Goal: Information Seeking & Learning: Learn about a topic

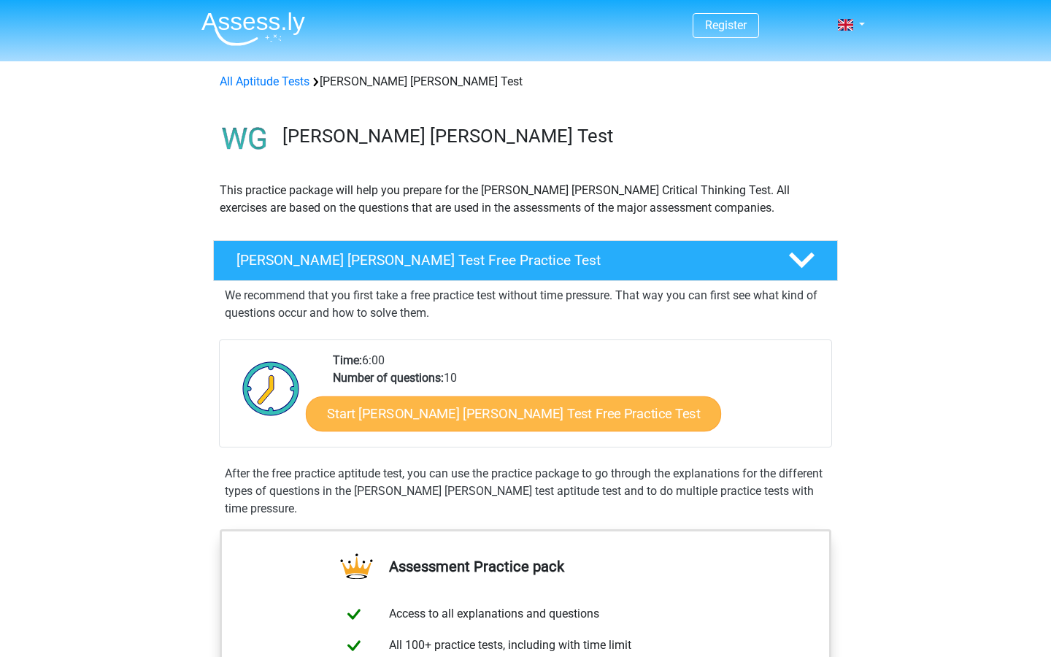
click at [433, 417] on link "Start [PERSON_NAME] [PERSON_NAME] Test Free Practice Test" at bounding box center [513, 413] width 415 height 35
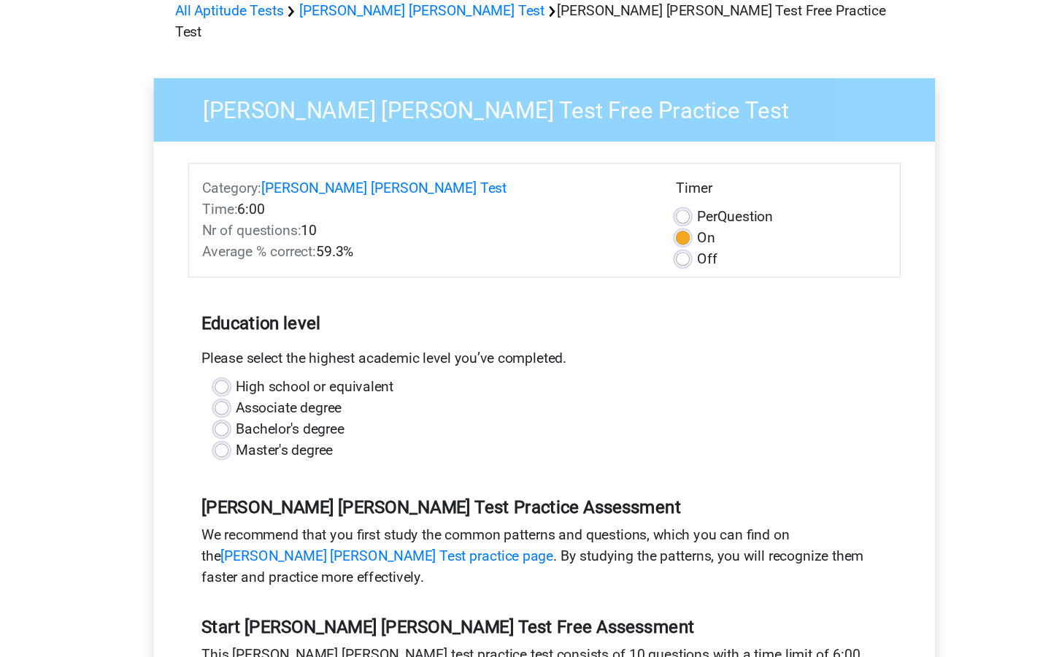
click at [270, 384] on label "High school or equivalent" at bounding box center [335, 393] width 131 height 18
click at [252, 384] on input "High school or equivalent" at bounding box center [258, 391] width 12 height 15
radio input "true"
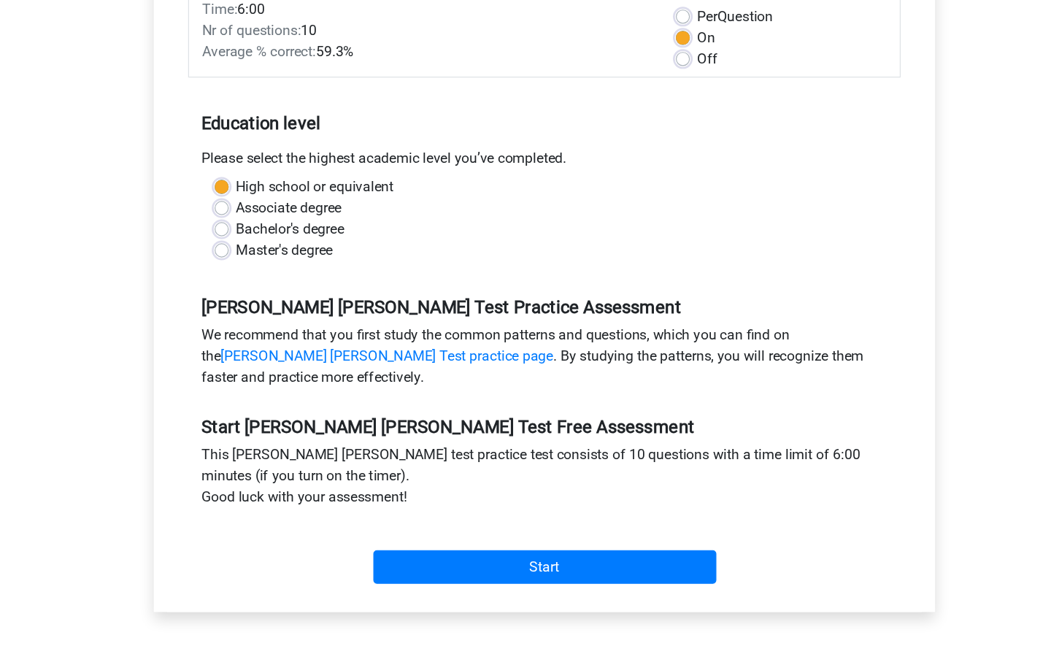
scroll to position [142, 0]
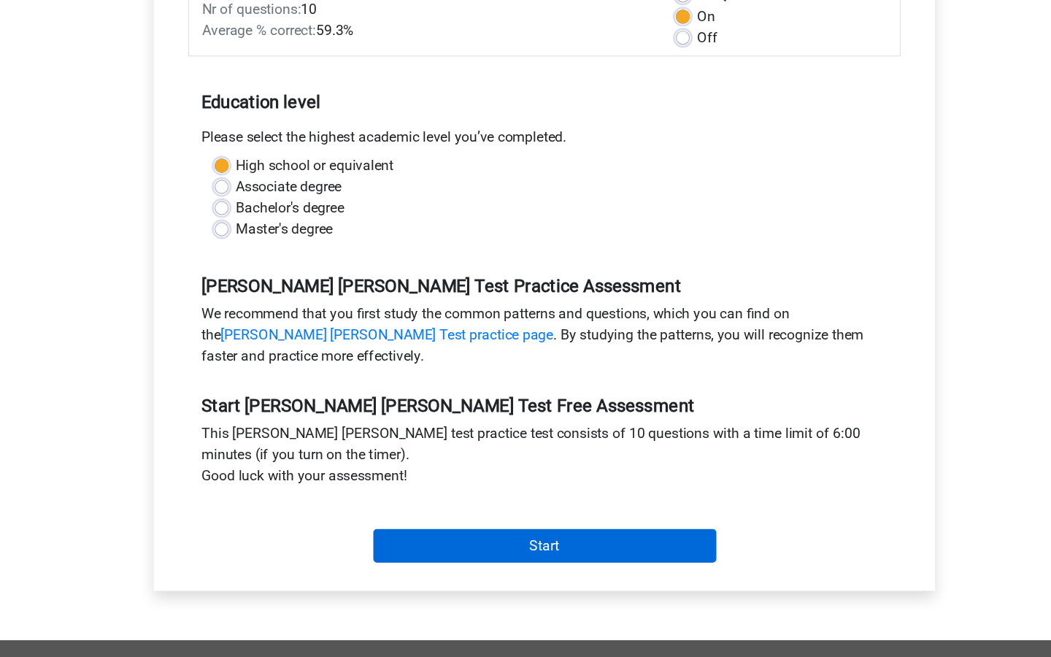
click at [387, 551] on input "Start" at bounding box center [526, 565] width 284 height 28
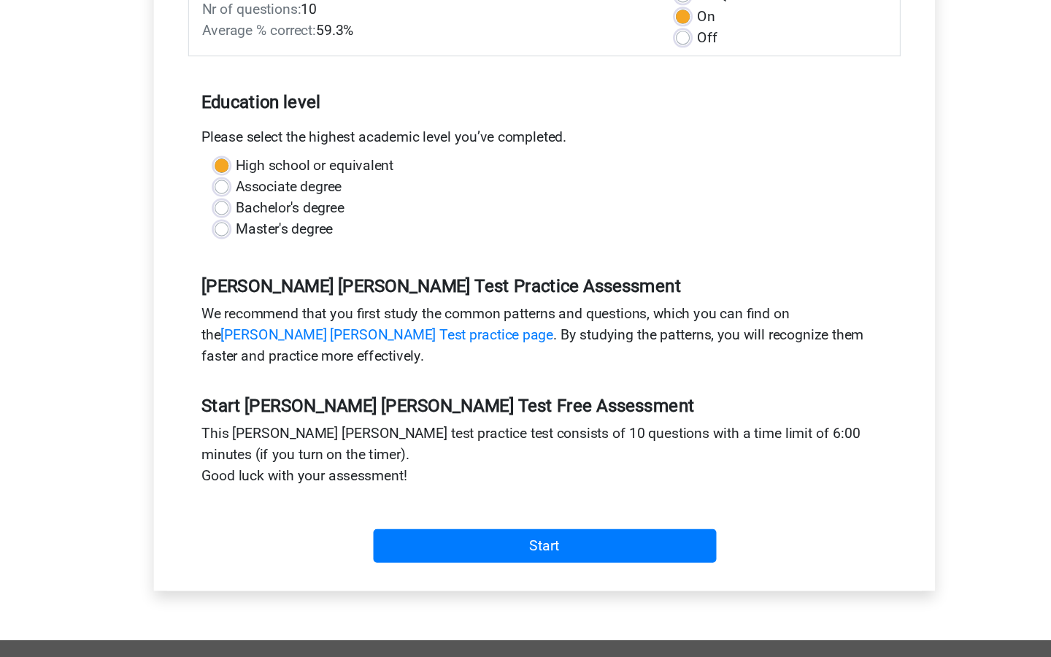
click at [270, 277] on label "Bachelor's degree" at bounding box center [315, 286] width 90 height 18
click at [252, 277] on input "Bachelor's degree" at bounding box center [258, 284] width 12 height 15
radio input "true"
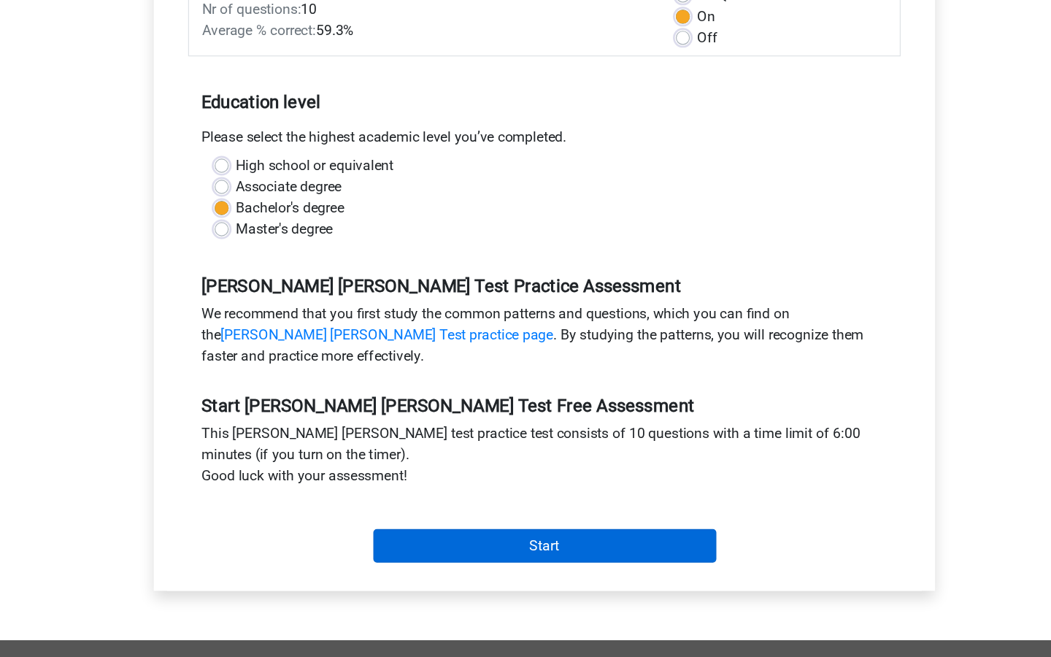
click at [402, 551] on input "Start" at bounding box center [526, 565] width 284 height 28
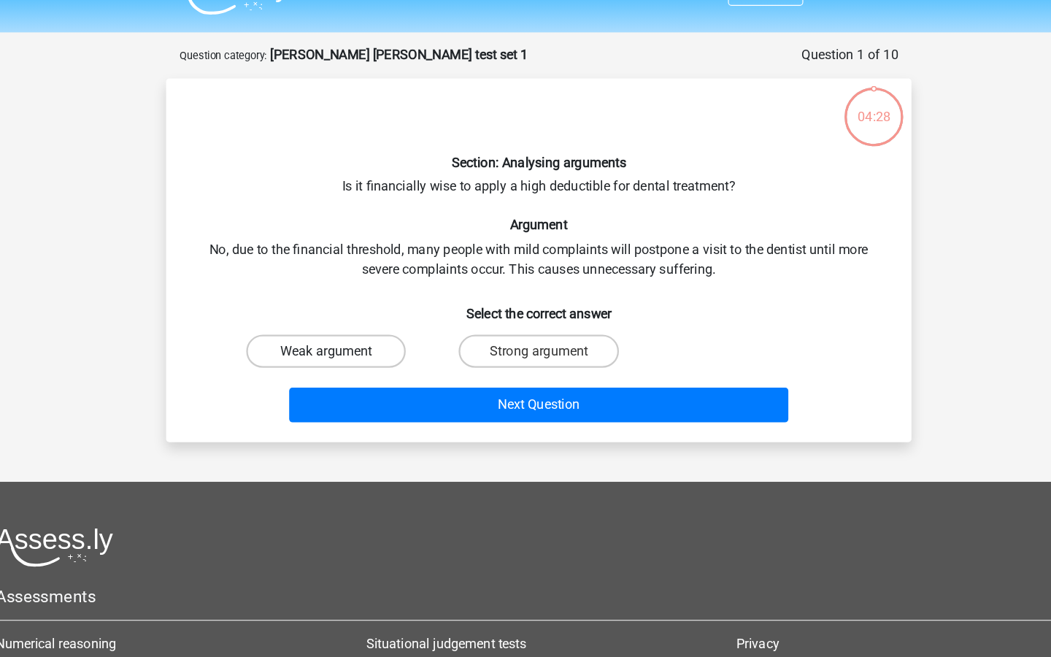
click at [270, 328] on label "Weak argument" at bounding box center [337, 342] width 141 height 29
click at [338, 343] on input "Weak argument" at bounding box center [342, 347] width 9 height 9
radio input "true"
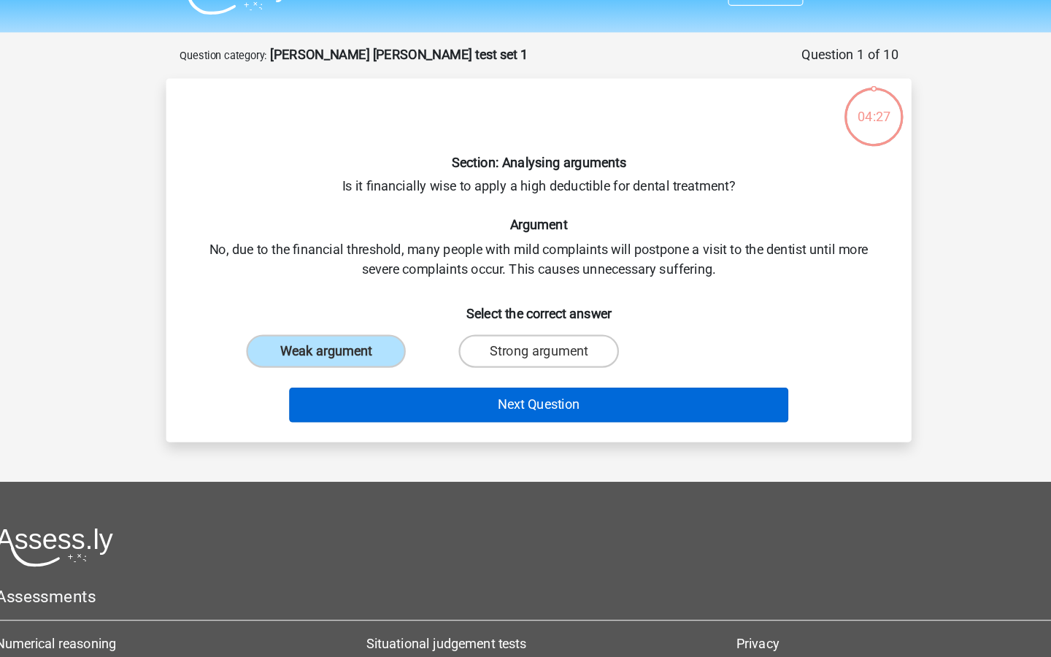
click at [420, 375] on button "Next Question" at bounding box center [525, 390] width 441 height 31
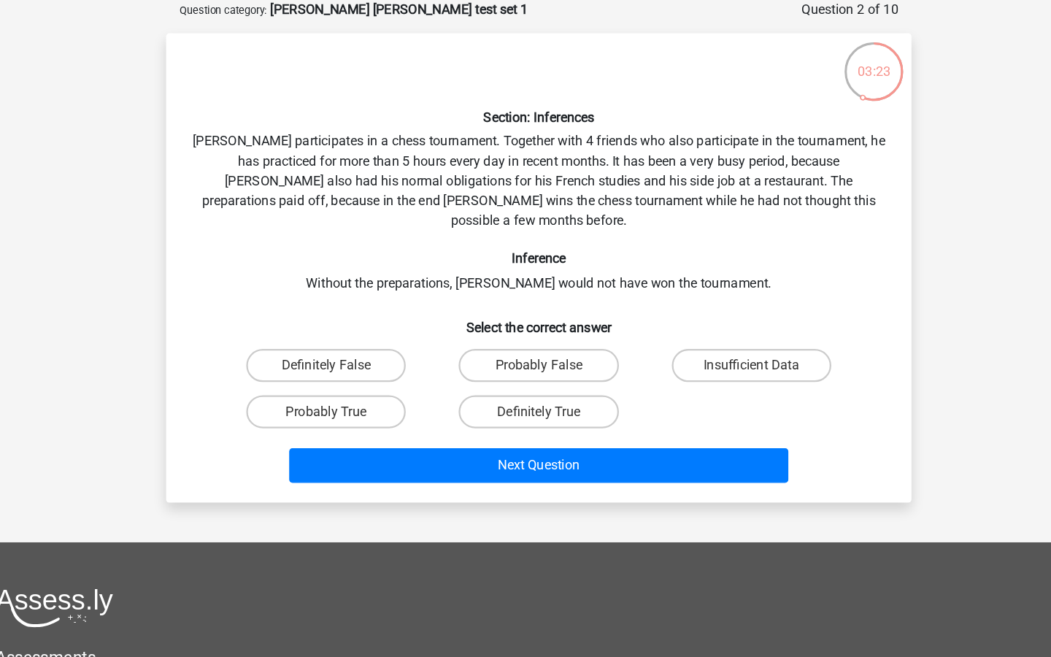
click at [338, 436] on input "Probably True" at bounding box center [342, 440] width 9 height 9
radio input "true"
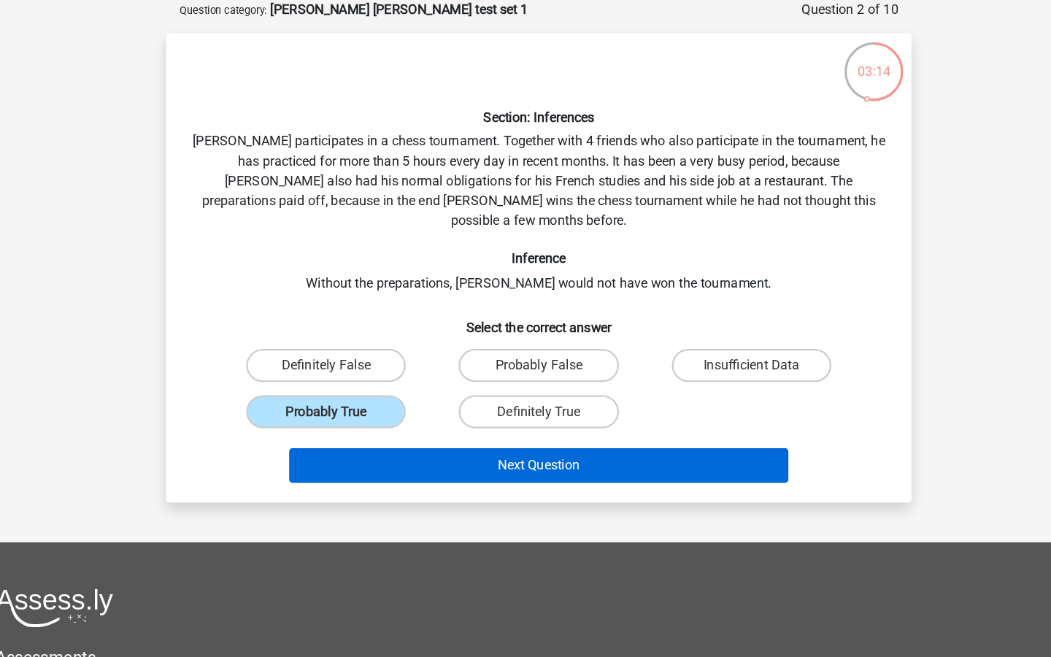
click at [457, 468] on button "Next Question" at bounding box center [525, 483] width 441 height 31
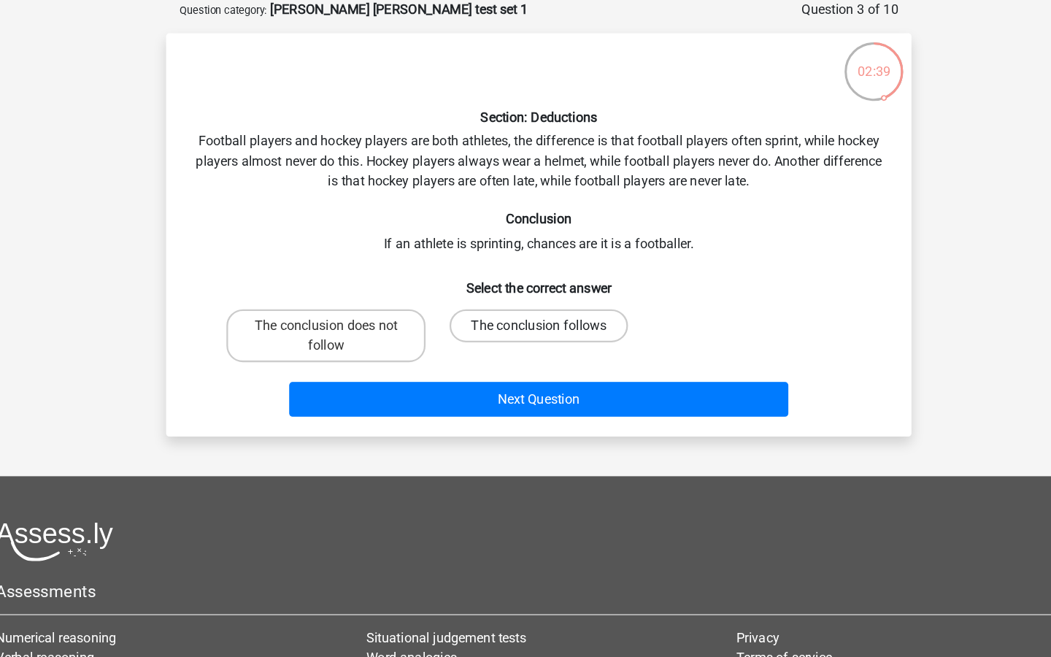
click at [459, 346] on label "The conclusion follows" at bounding box center [526, 360] width 158 height 29
click at [525, 360] on input "The conclusion follows" at bounding box center [529, 364] width 9 height 9
radio input "true"
click at [316, 346] on label "The conclusion does not follow" at bounding box center [338, 369] width 176 height 47
click at [338, 360] on input "The conclusion does not follow" at bounding box center [342, 364] width 9 height 9
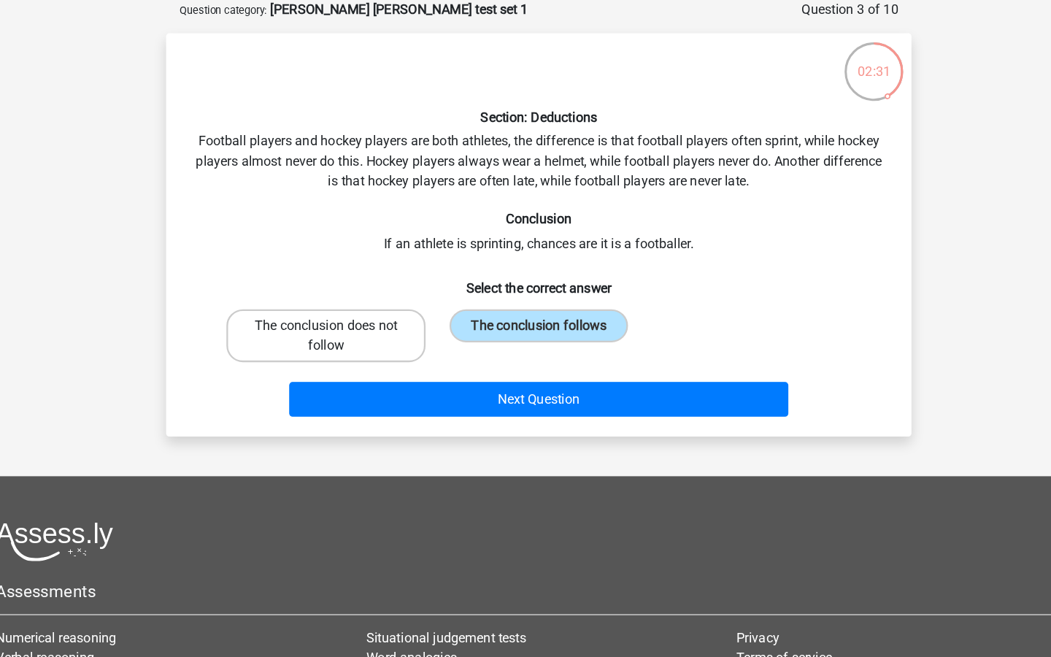
radio input "true"
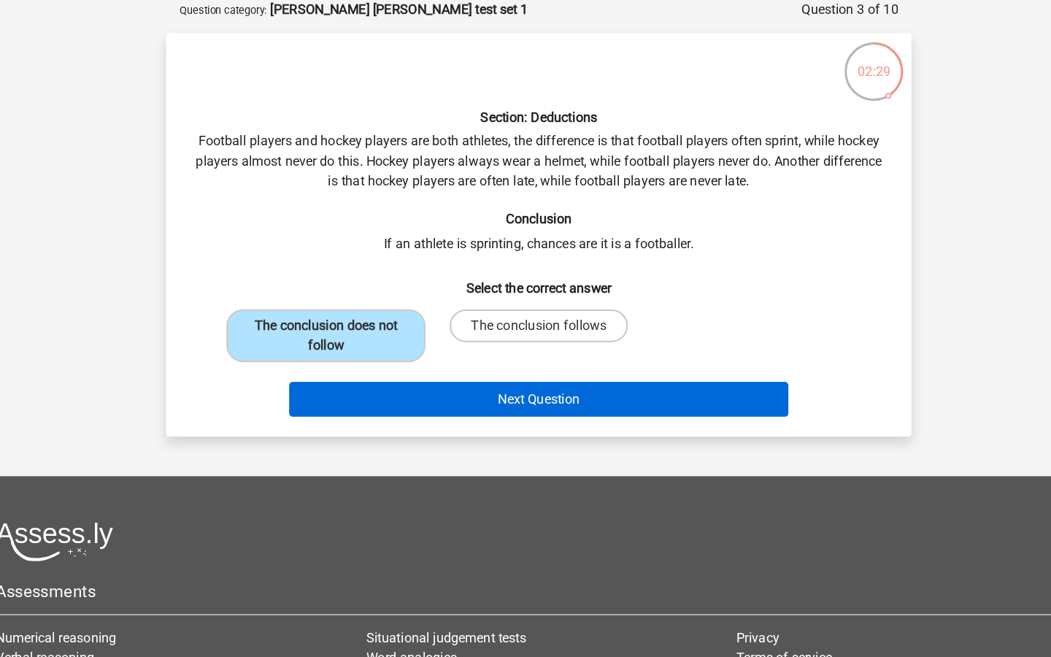
click at [455, 410] on button "Next Question" at bounding box center [525, 425] width 441 height 31
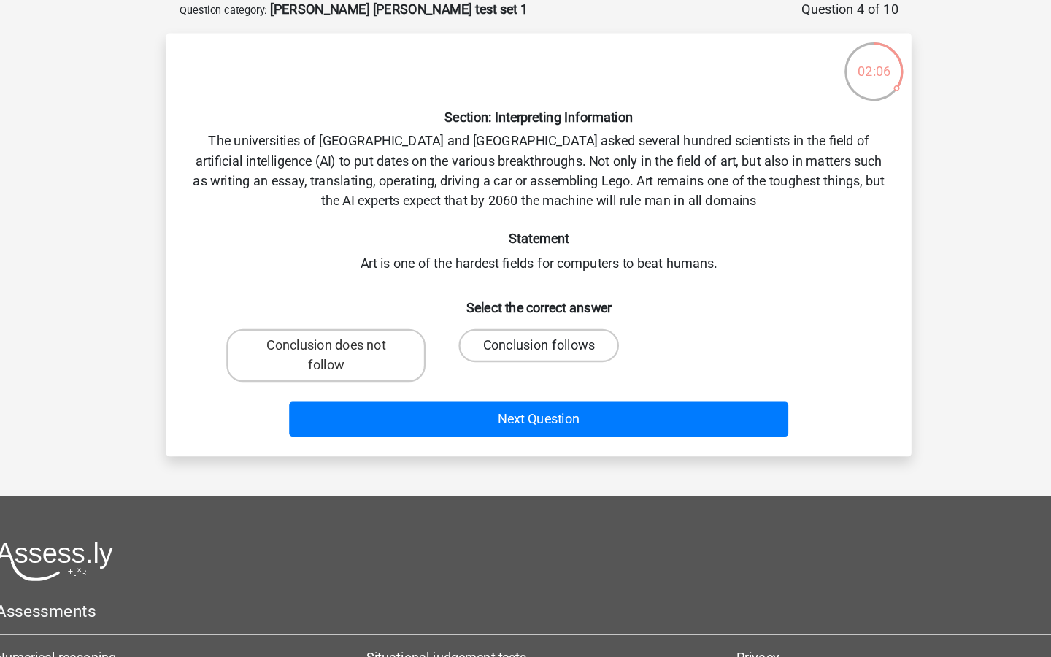
click at [463, 363] on label "Conclusion follows" at bounding box center [525, 377] width 141 height 29
click at [525, 378] on input "Conclusion follows" at bounding box center [529, 382] width 9 height 9
radio input "true"
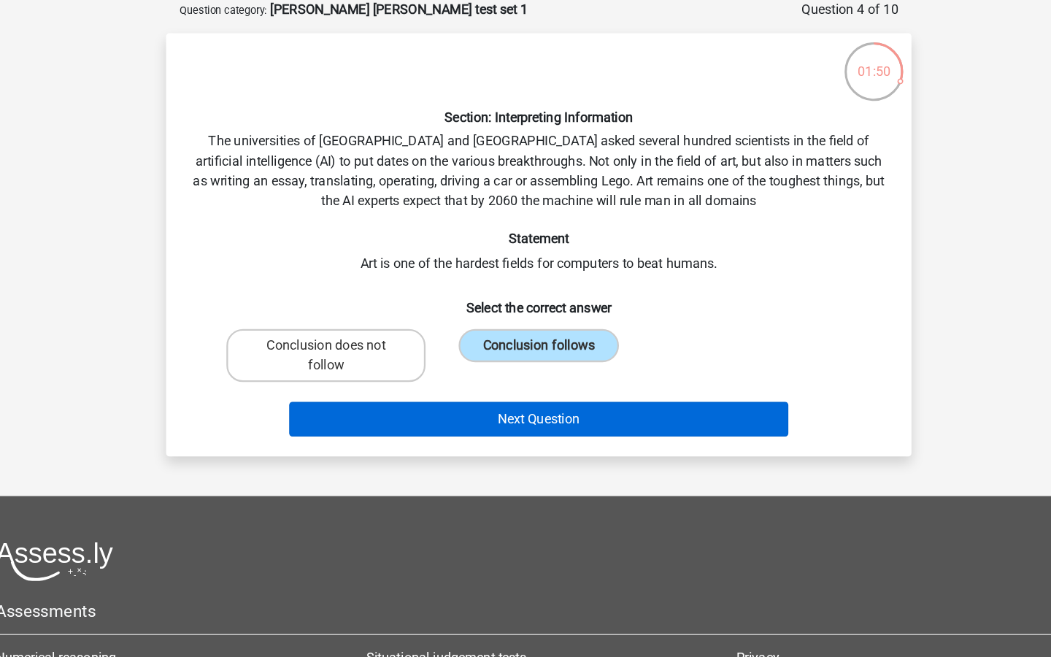
click at [480, 428] on button "Next Question" at bounding box center [525, 443] width 441 height 31
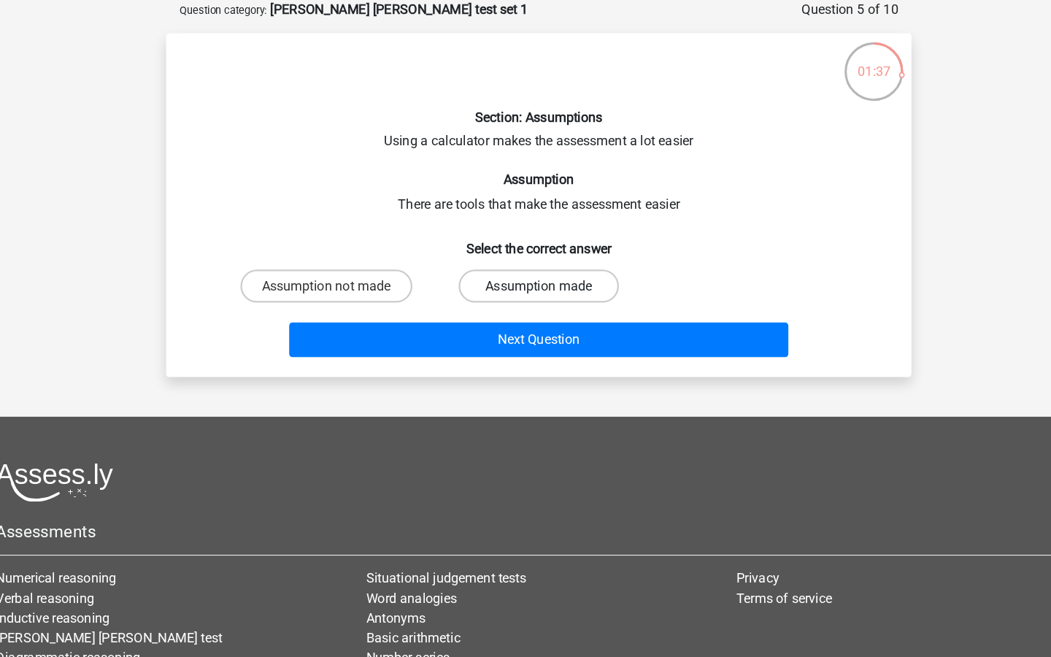
click at [471, 311] on label "Assumption made" at bounding box center [525, 325] width 141 height 29
click at [525, 325] on input "Assumption made" at bounding box center [529, 329] width 9 height 9
radio input "true"
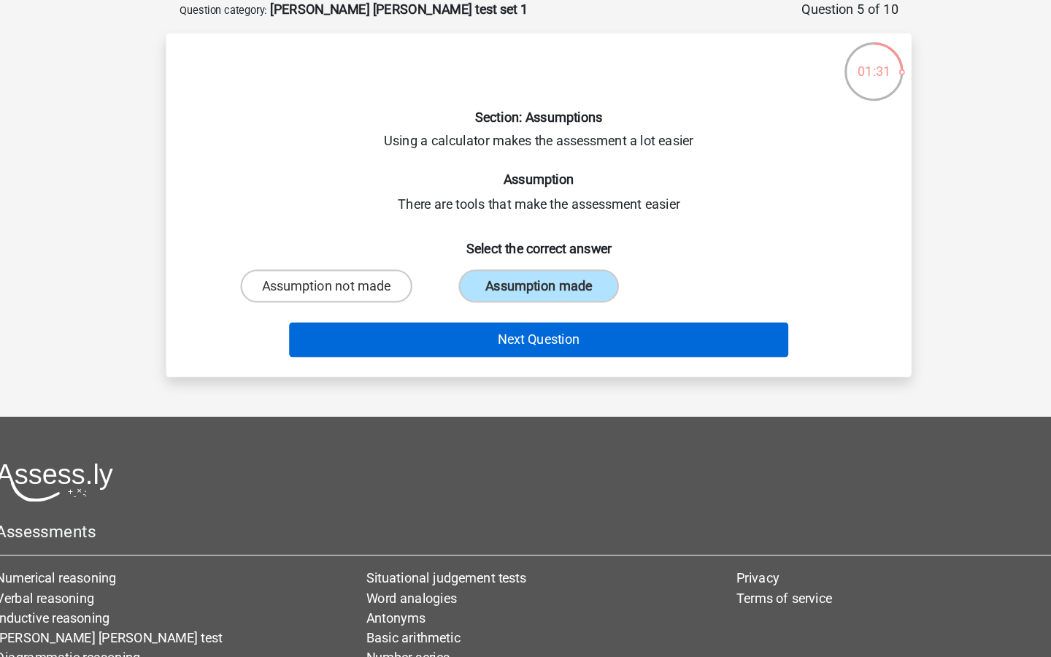
click at [480, 358] on button "Next Question" at bounding box center [525, 373] width 441 height 31
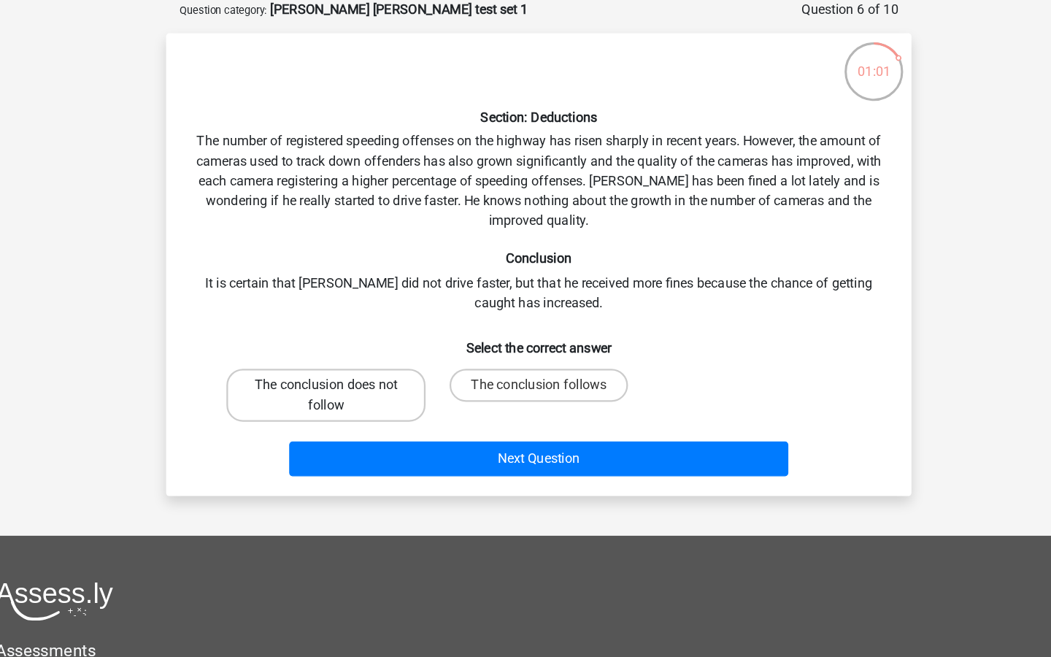
click at [326, 398] on label "The conclusion does not follow" at bounding box center [338, 421] width 176 height 47
click at [338, 413] on input "The conclusion does not follow" at bounding box center [342, 417] width 9 height 9
radio input "true"
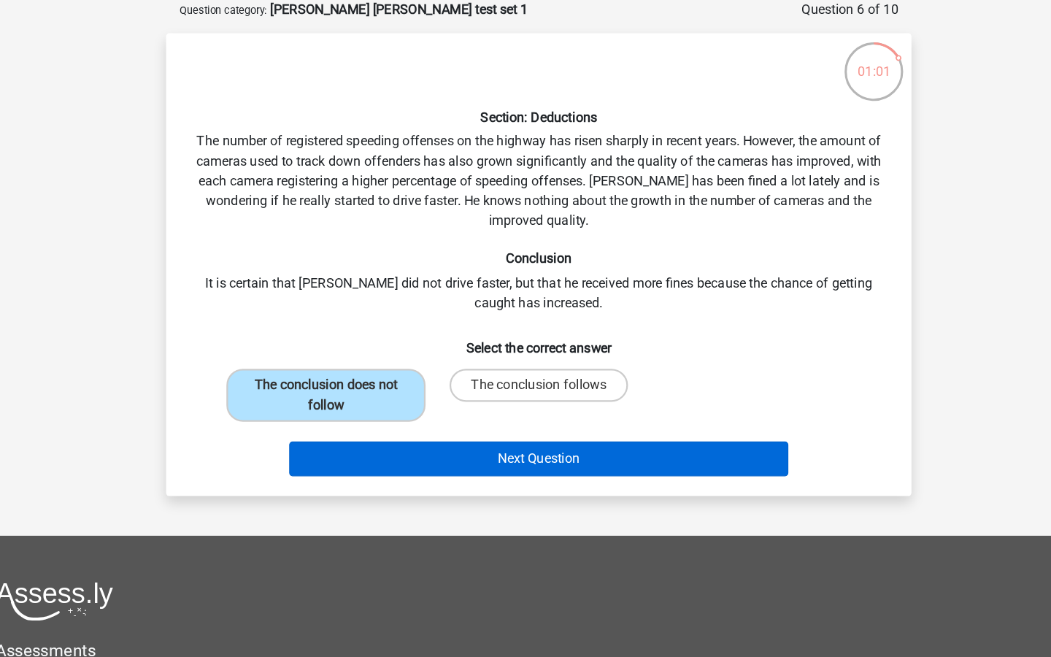
click at [413, 463] on button "Next Question" at bounding box center [525, 478] width 441 height 31
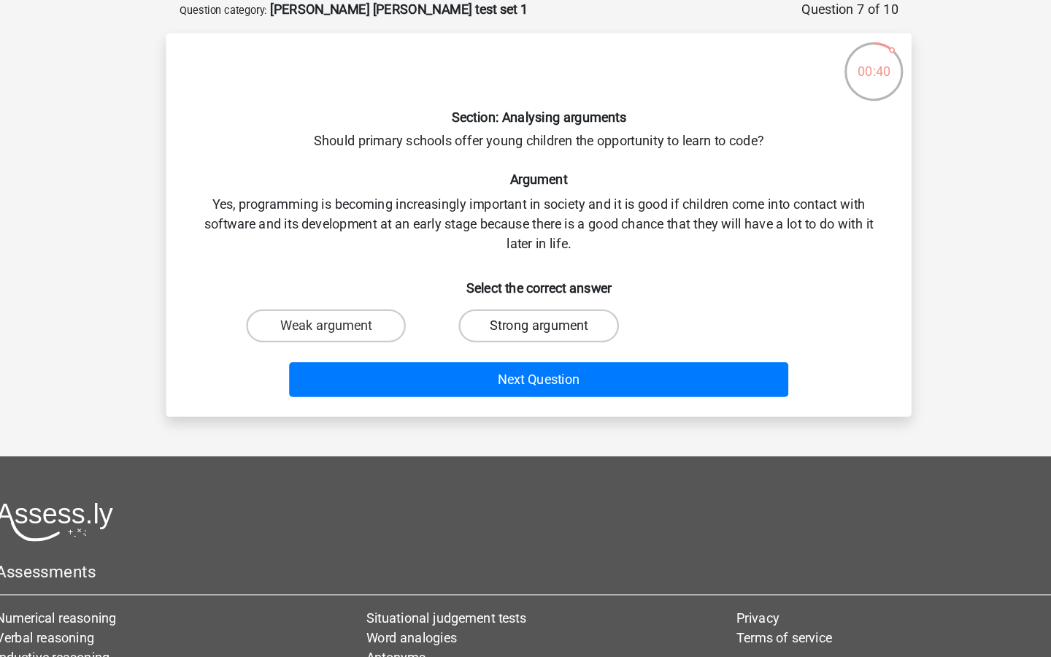
click at [455, 346] on label "Strong argument" at bounding box center [525, 360] width 141 height 29
click at [525, 360] on input "Strong argument" at bounding box center [529, 364] width 9 height 9
radio input "true"
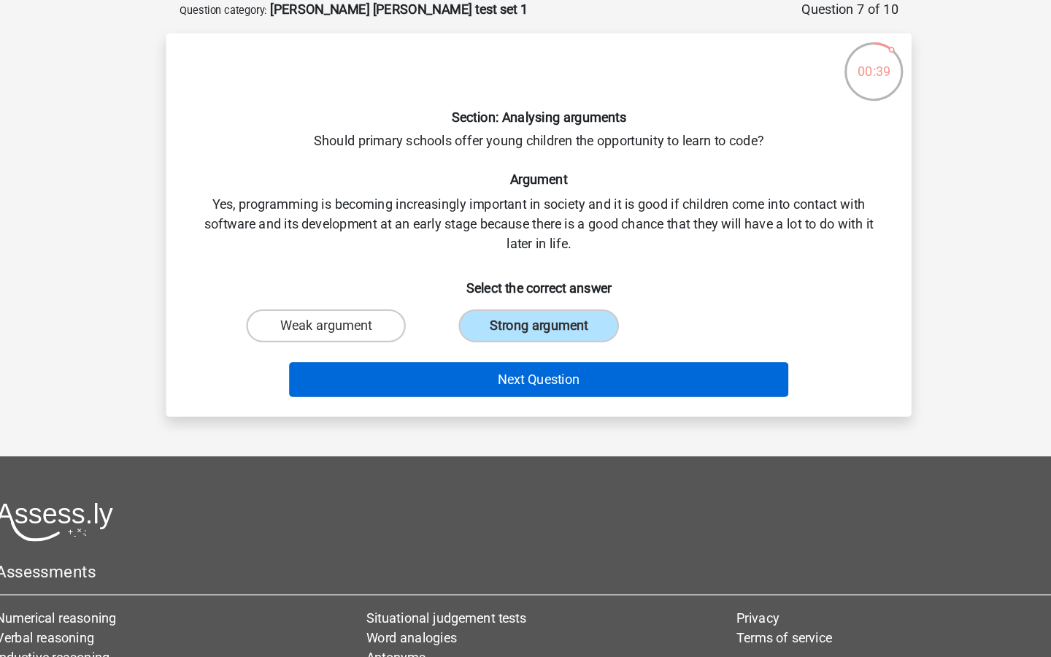
click at [447, 393] on button "Next Question" at bounding box center [525, 408] width 441 height 31
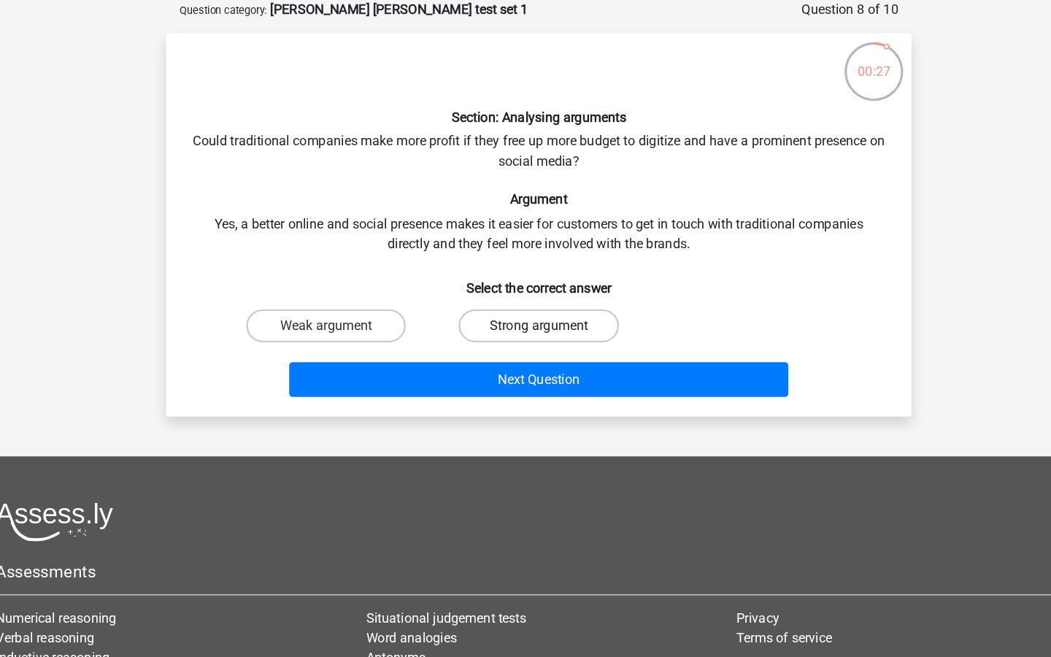
click at [455, 346] on label "Strong argument" at bounding box center [525, 360] width 141 height 29
click at [525, 360] on input "Strong argument" at bounding box center [529, 364] width 9 height 9
radio input "true"
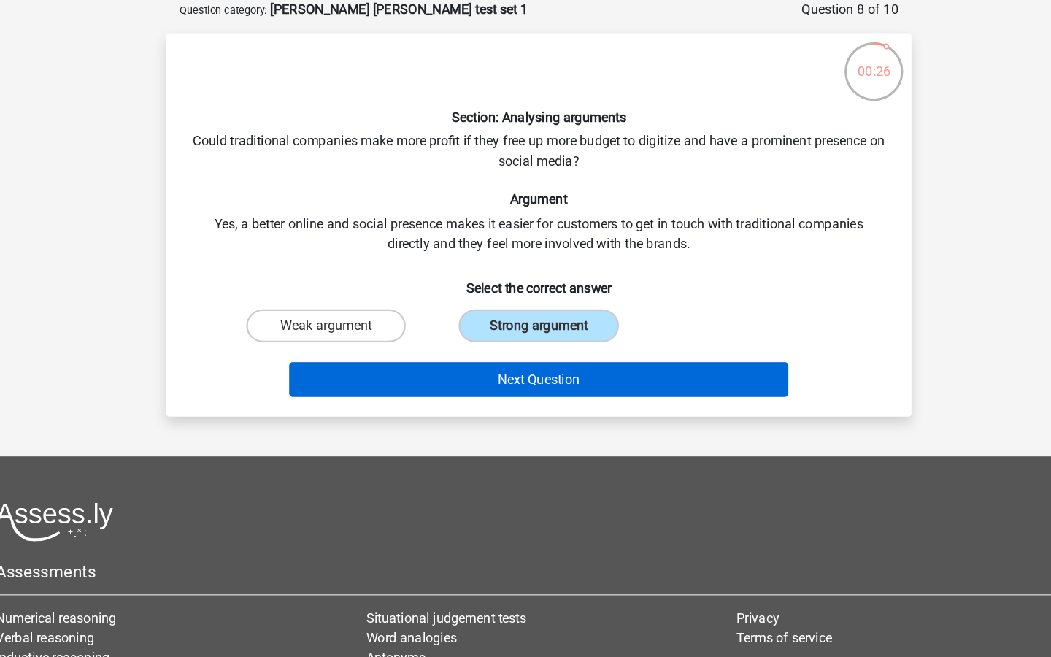
click at [455, 393] on button "Next Question" at bounding box center [525, 408] width 441 height 31
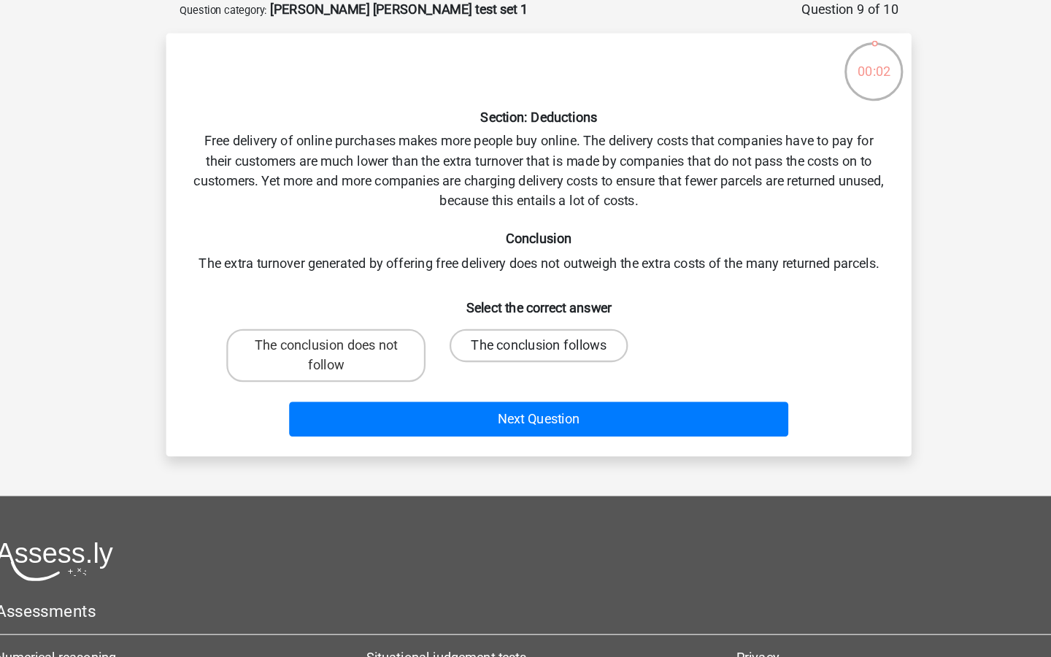
click at [472, 363] on label "The conclusion follows" at bounding box center [526, 377] width 158 height 29
click at [525, 378] on input "The conclusion follows" at bounding box center [529, 382] width 9 height 9
radio input "true"
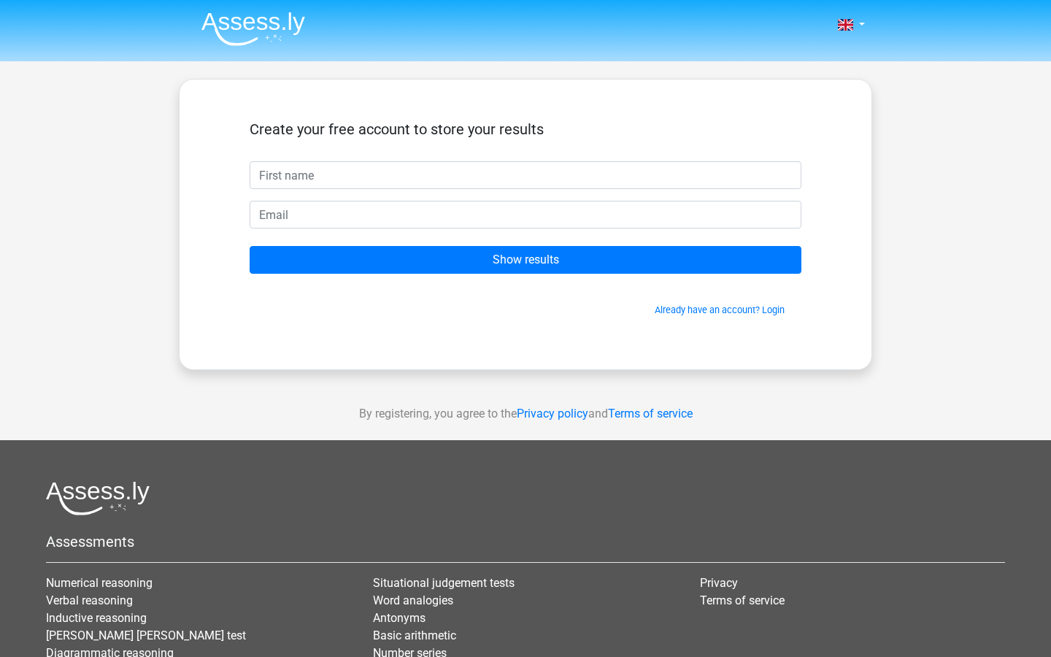
scroll to position [73, 50]
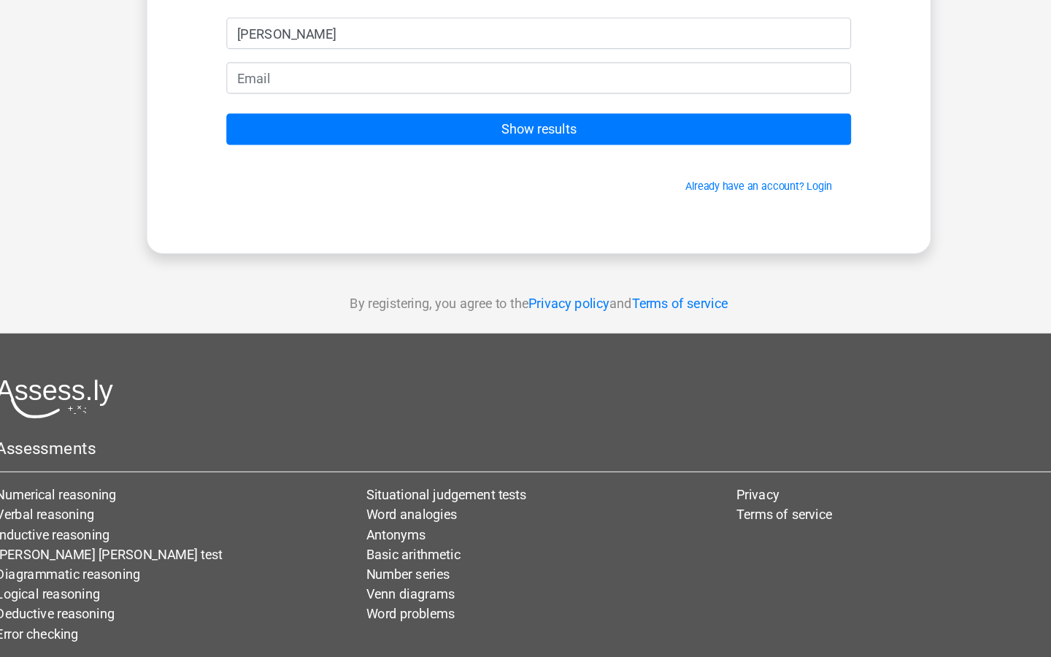
type input "Guillaume"
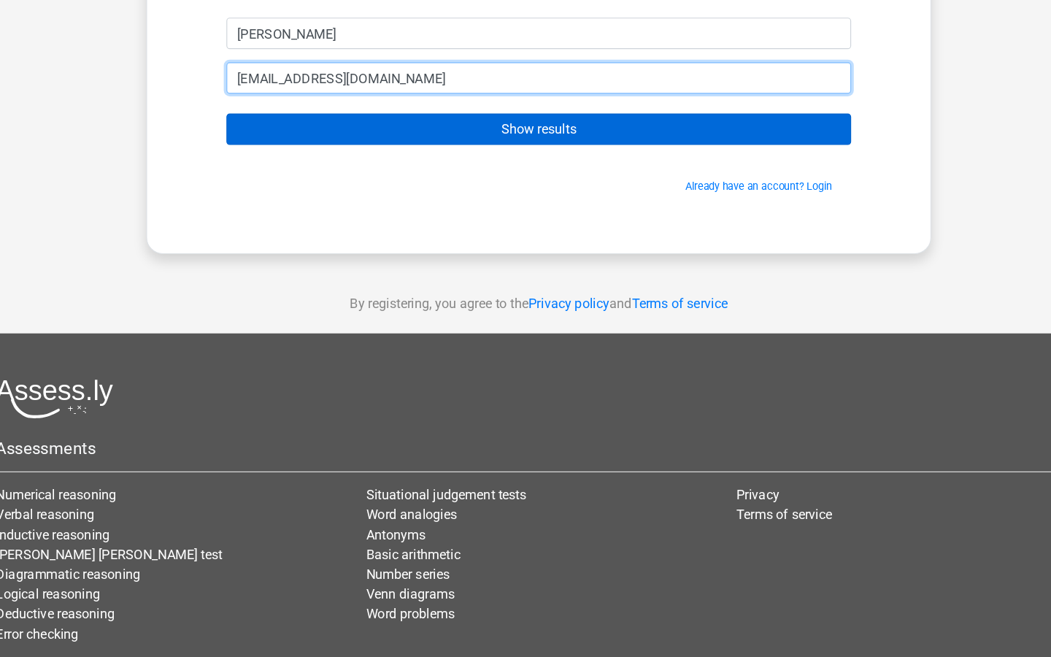
type input "Guillaumevereecke10@gmail.com"
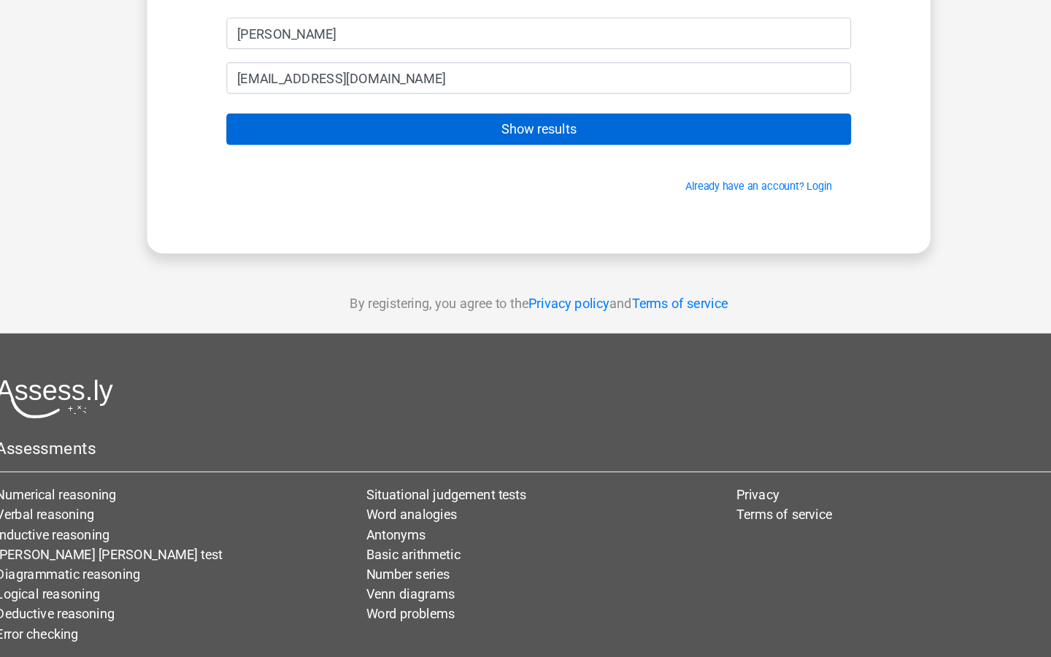
click at [387, 189] on input "Show results" at bounding box center [526, 187] width 552 height 28
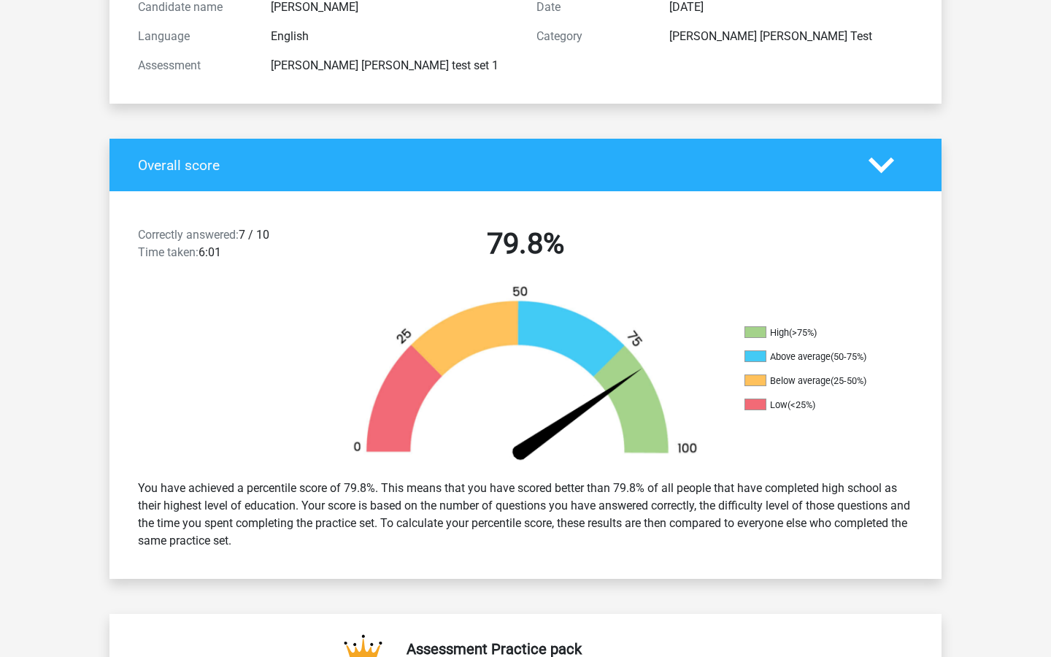
scroll to position [177, 0]
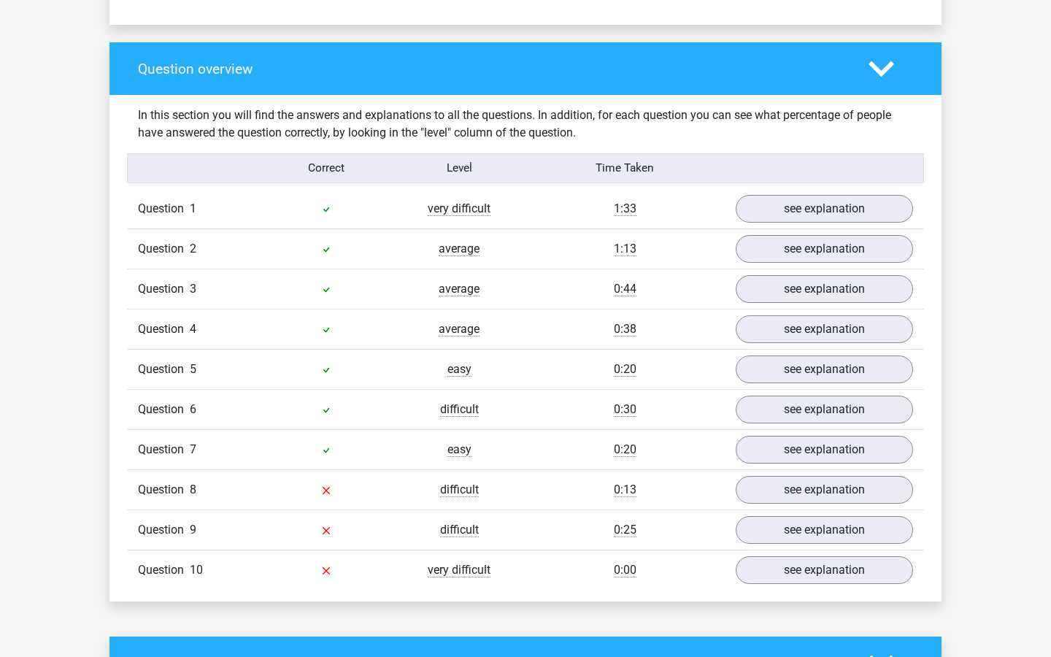
scroll to position [1051, 0]
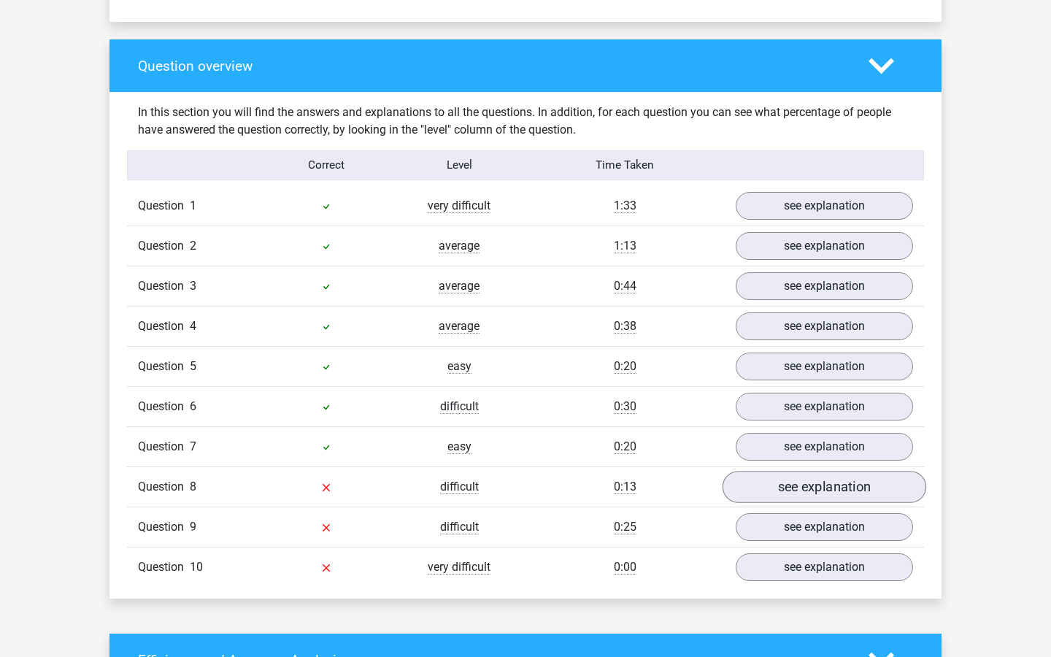
click at [824, 476] on link "see explanation" at bounding box center [824, 487] width 204 height 32
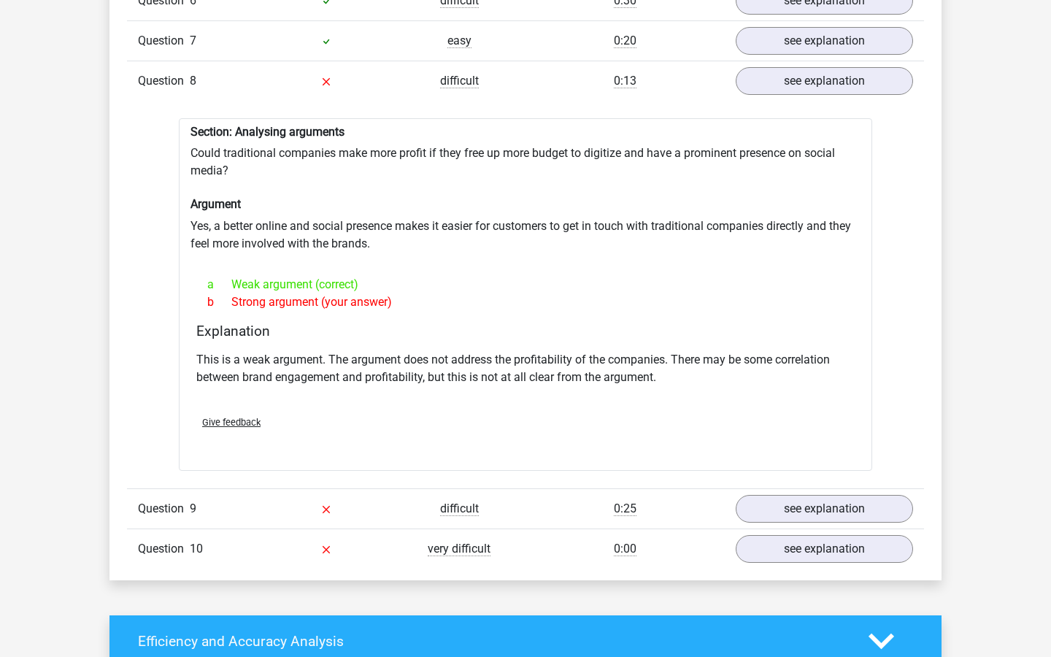
scroll to position [1527, 0]
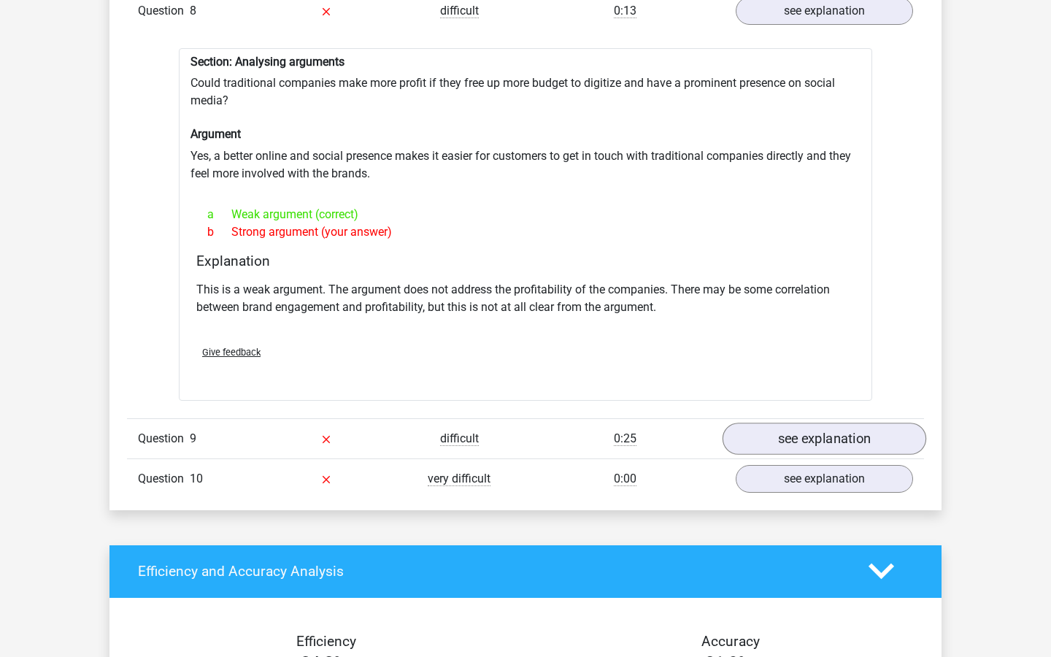
click at [789, 428] on link "see explanation" at bounding box center [824, 438] width 204 height 32
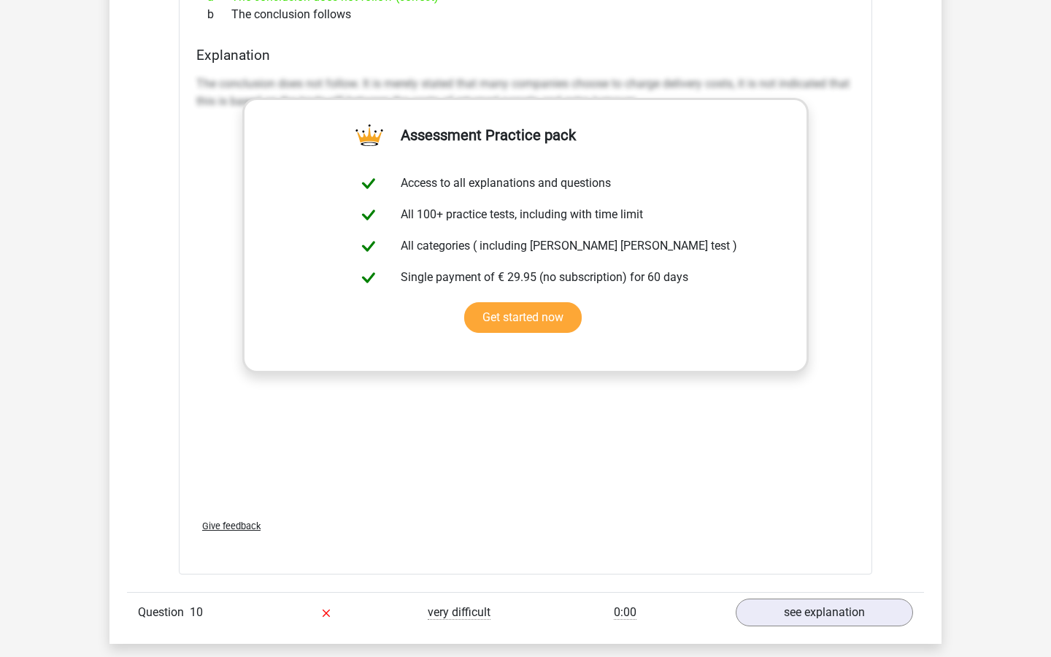
scroll to position [2400, 0]
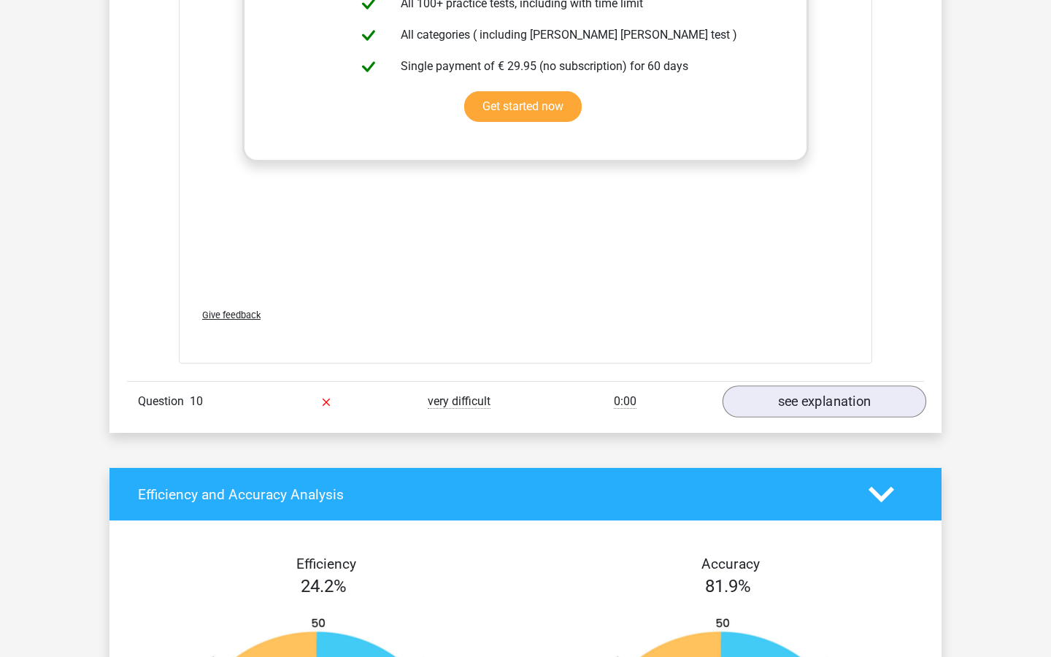
click at [748, 392] on link "see explanation" at bounding box center [824, 402] width 204 height 32
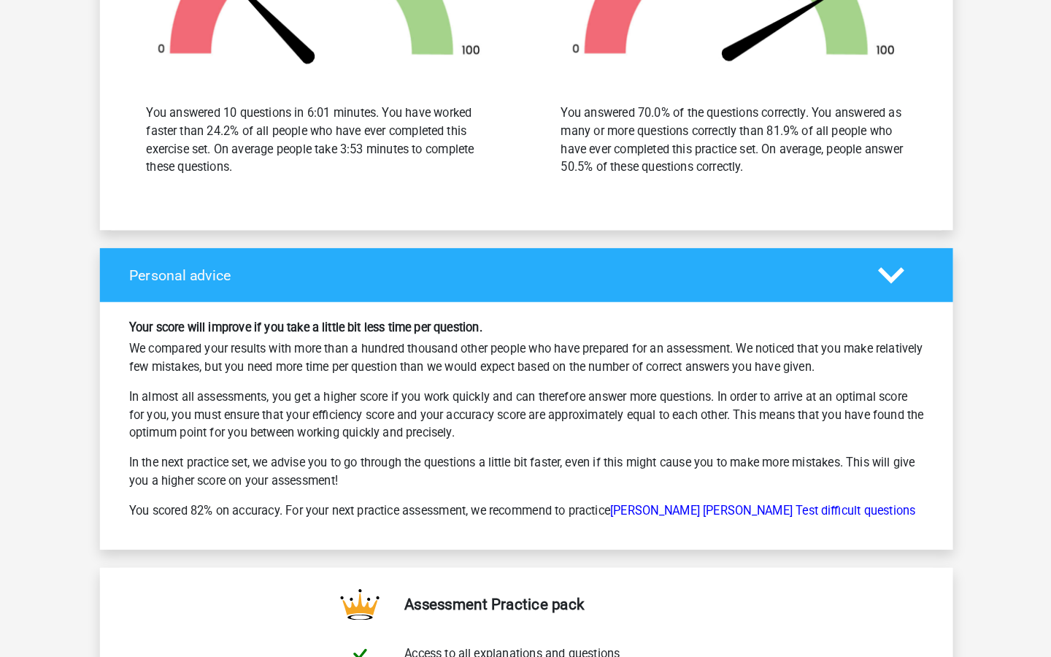
scroll to position [3673, 0]
